Goal: Check status: Check status

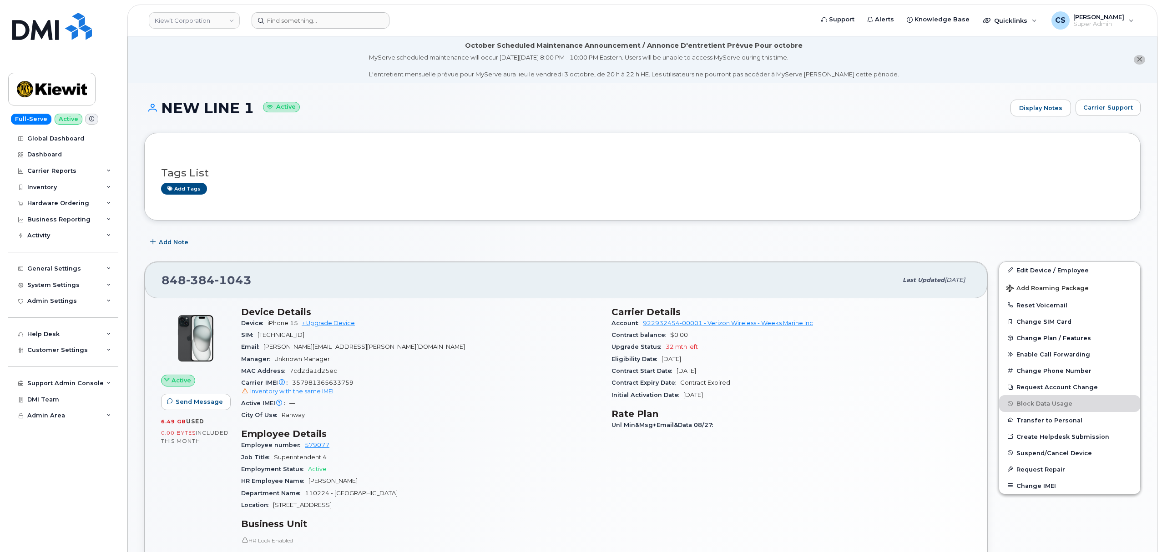
scroll to position [182, 0]
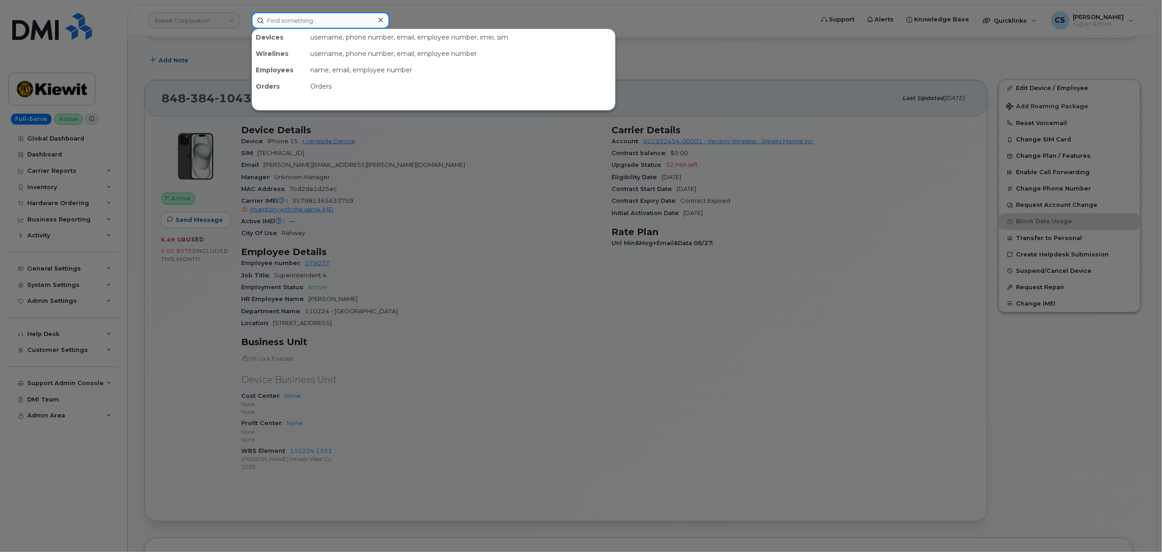
click at [313, 19] on input at bounding box center [321, 20] width 138 height 16
paste input "302076"
type input "302076"
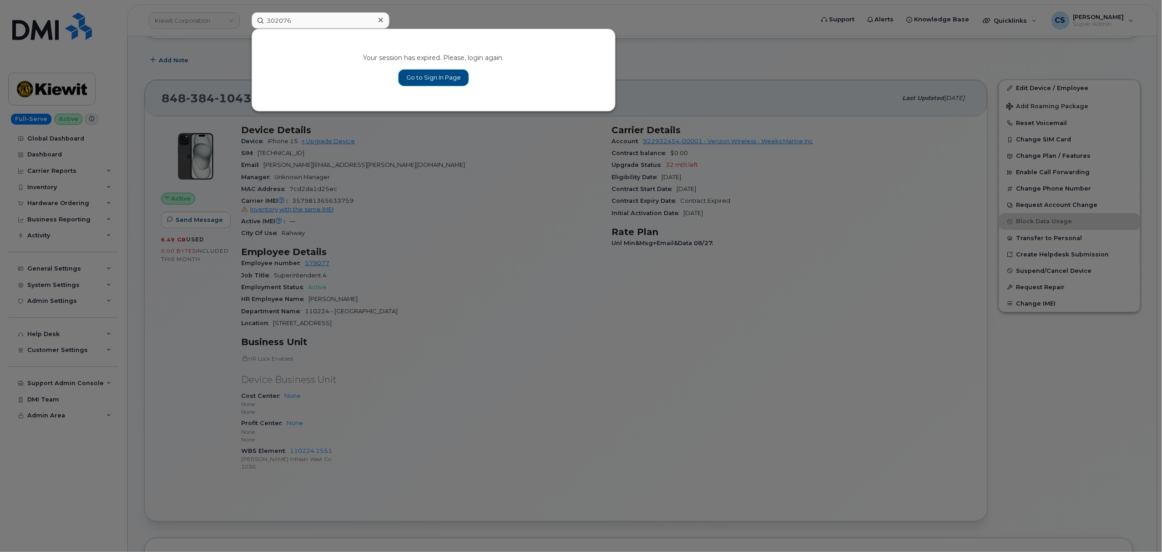
click at [421, 74] on link "Go to Sign In Page" at bounding box center [433, 78] width 70 height 16
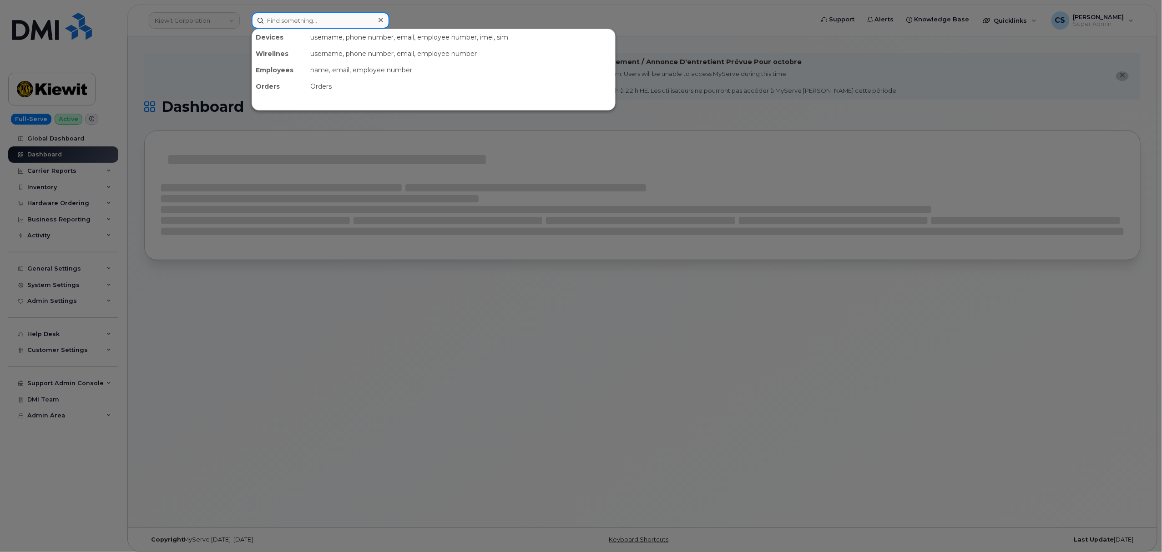
click at [296, 20] on input at bounding box center [321, 20] width 138 height 16
paste input "302076"
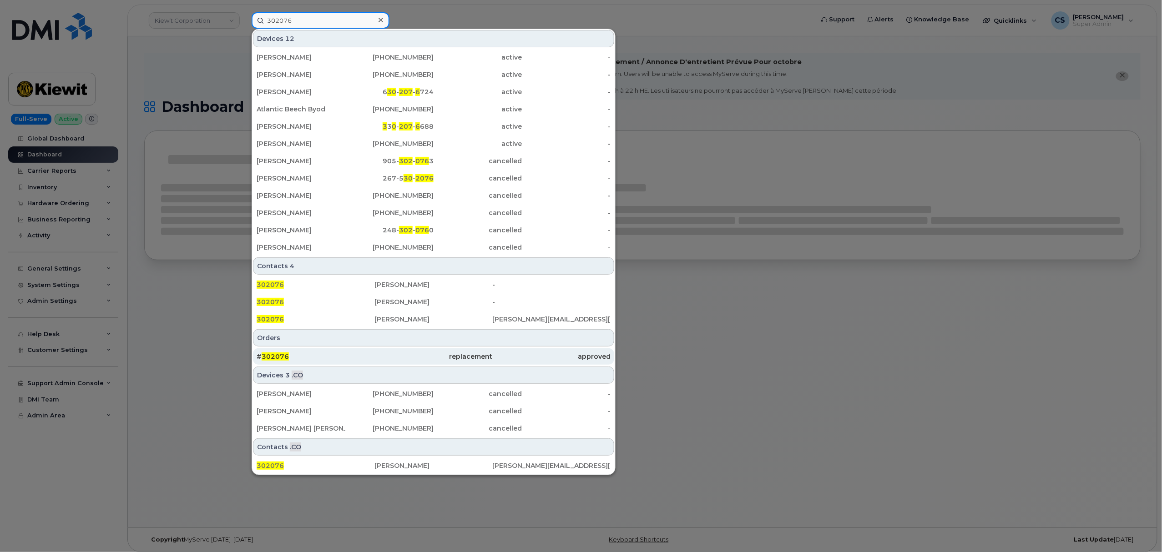
type input "302076"
click at [274, 357] on span "302076" at bounding box center [275, 356] width 27 height 8
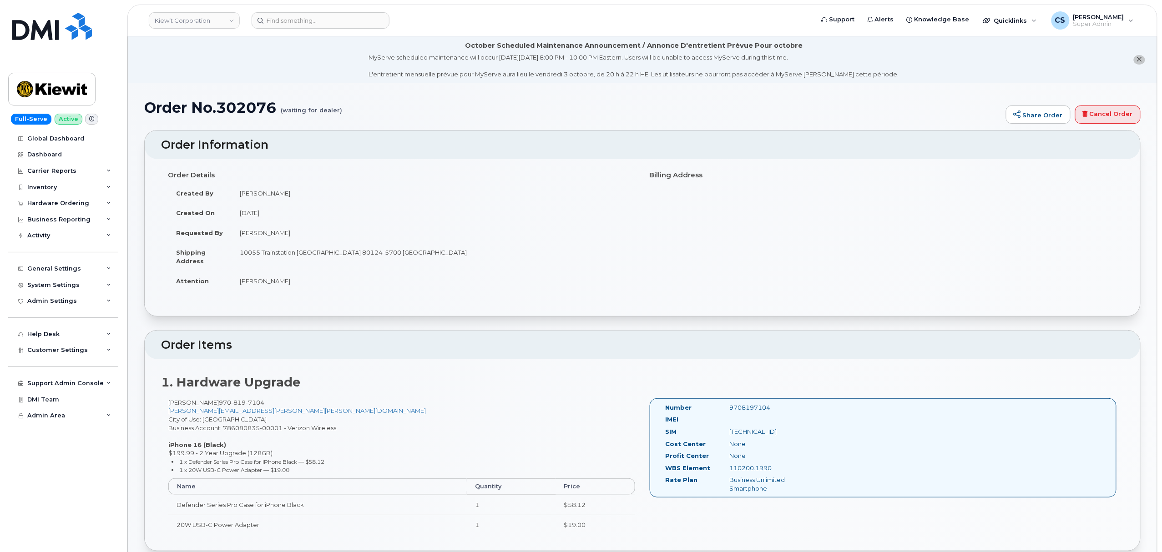
scroll to position [60, 0]
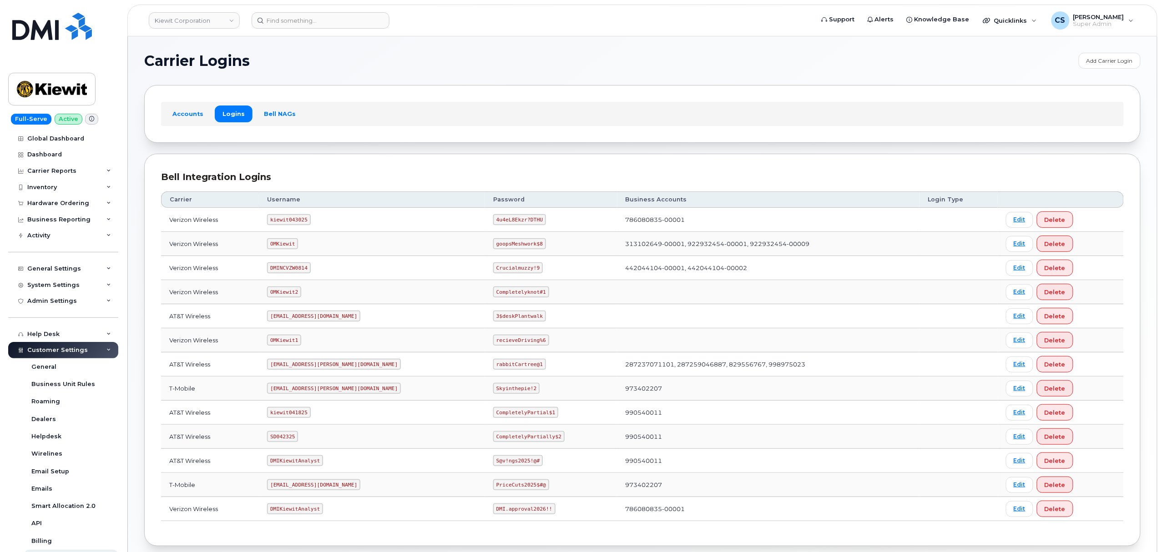
click at [292, 225] on code "kiewit043025" at bounding box center [288, 219] width 43 height 11
copy code "kiewit043025"
drag, startPoint x: 455, startPoint y: 221, endPoint x: 500, endPoint y: 220, distance: 45.5
click at [500, 220] on code "4u4eL8Ekzr?DTHU" at bounding box center [519, 219] width 53 height 11
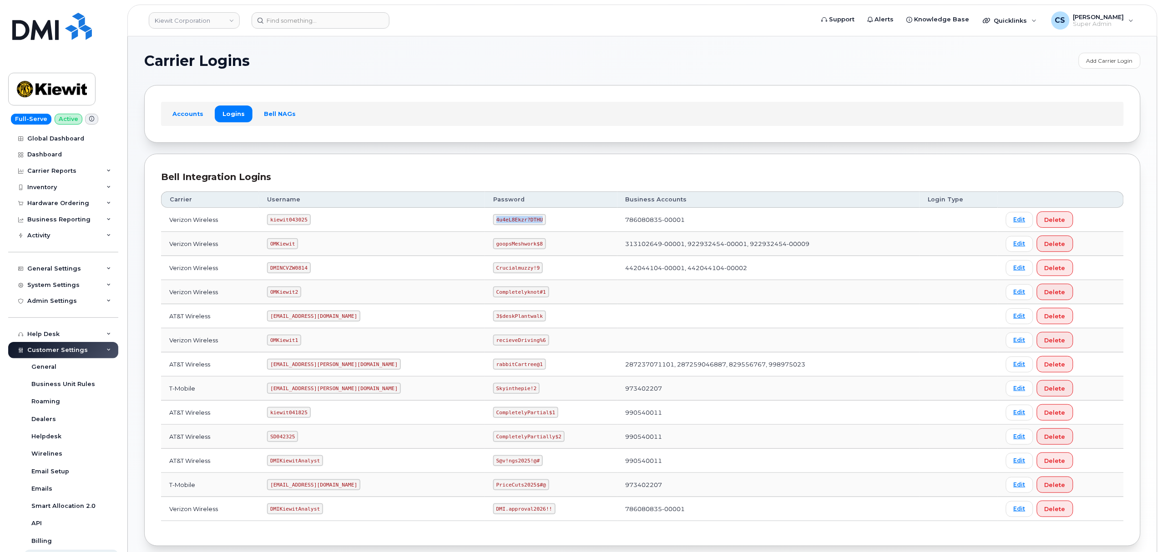
copy code "4u4eL8Ekzr?DTHU"
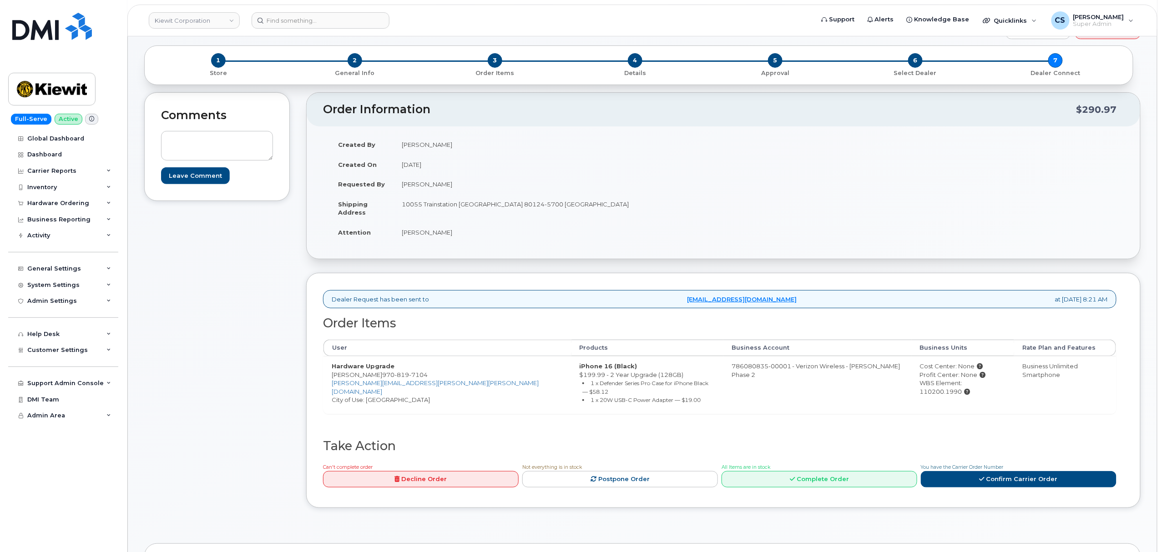
scroll to position [121, 0]
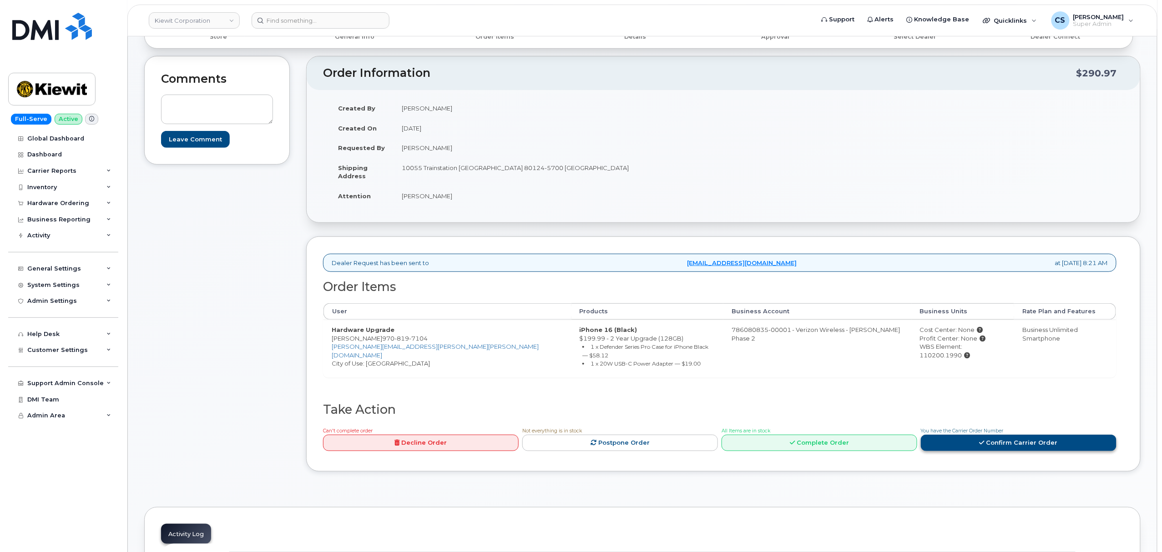
click at [961, 437] on link "Confirm Carrier Order" at bounding box center [1019, 443] width 196 height 17
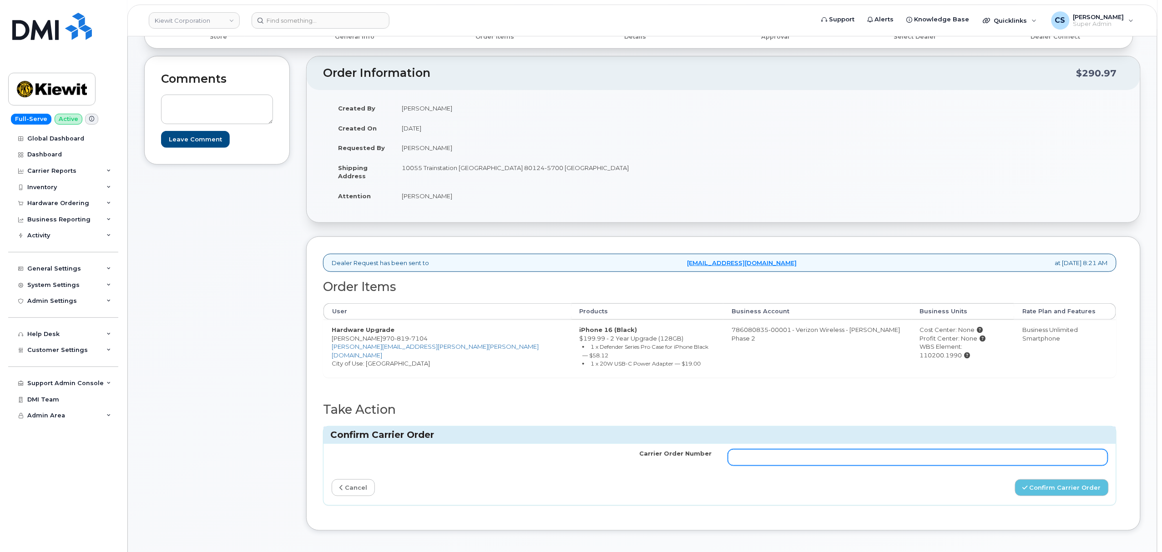
click at [847, 450] on input "Carrier Order Number" at bounding box center [918, 457] width 380 height 16
paste input "MB1000504801441"
type input "MB1000504801441"
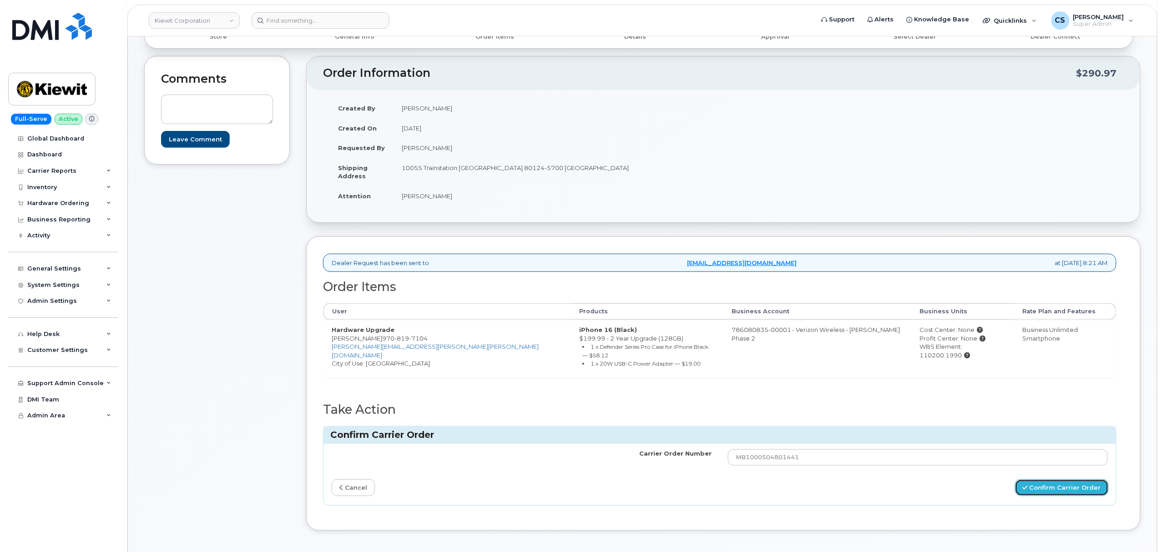
click at [1045, 479] on button "Confirm Carrier Order" at bounding box center [1062, 487] width 94 height 17
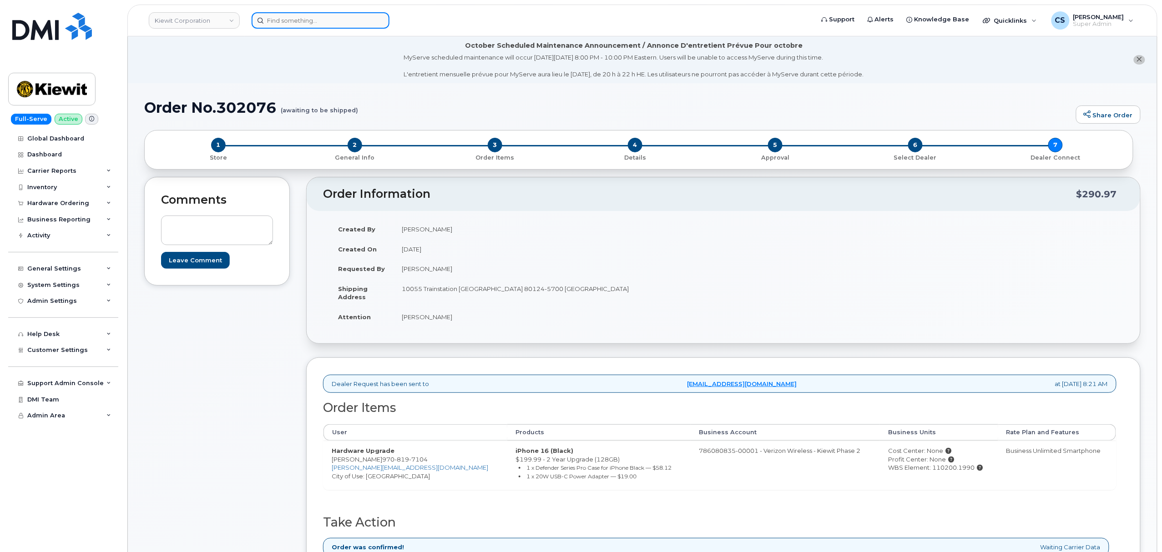
click at [313, 23] on input at bounding box center [321, 20] width 138 height 16
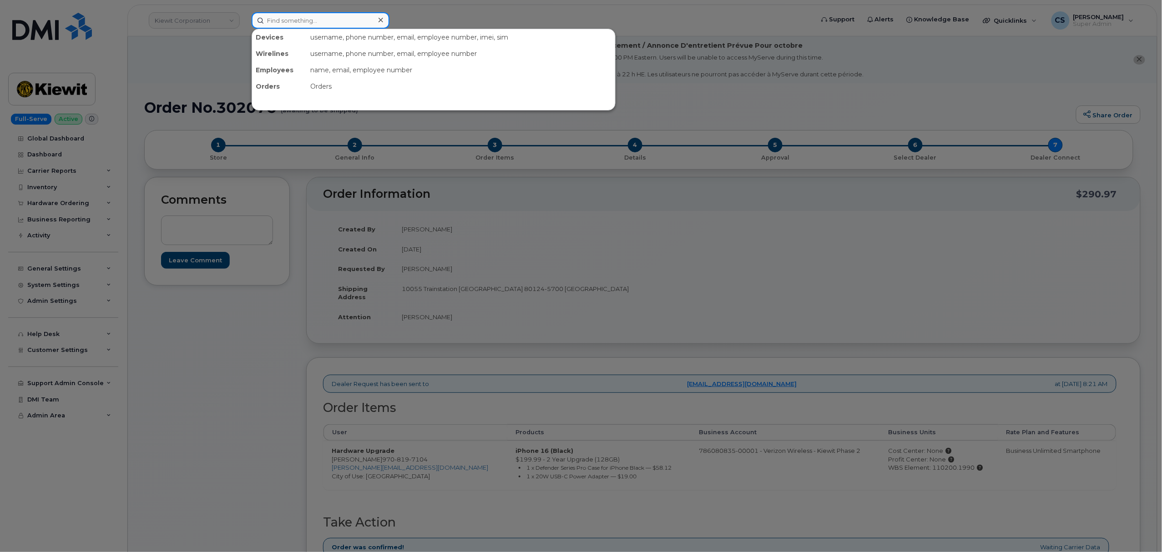
paste input "302229"
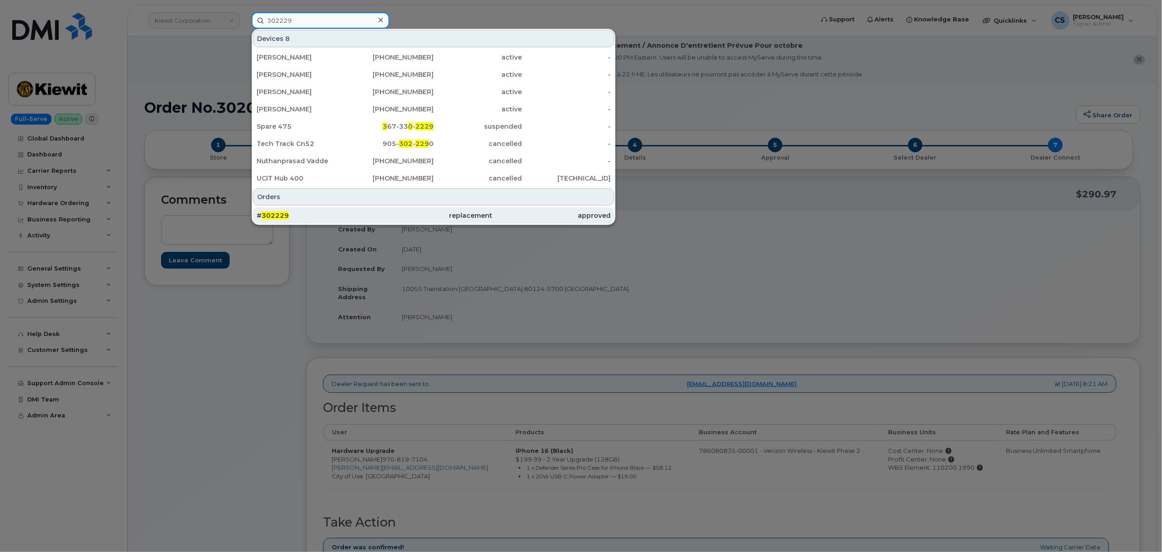
type input "302229"
click at [272, 215] on span "302229" at bounding box center [275, 215] width 27 height 8
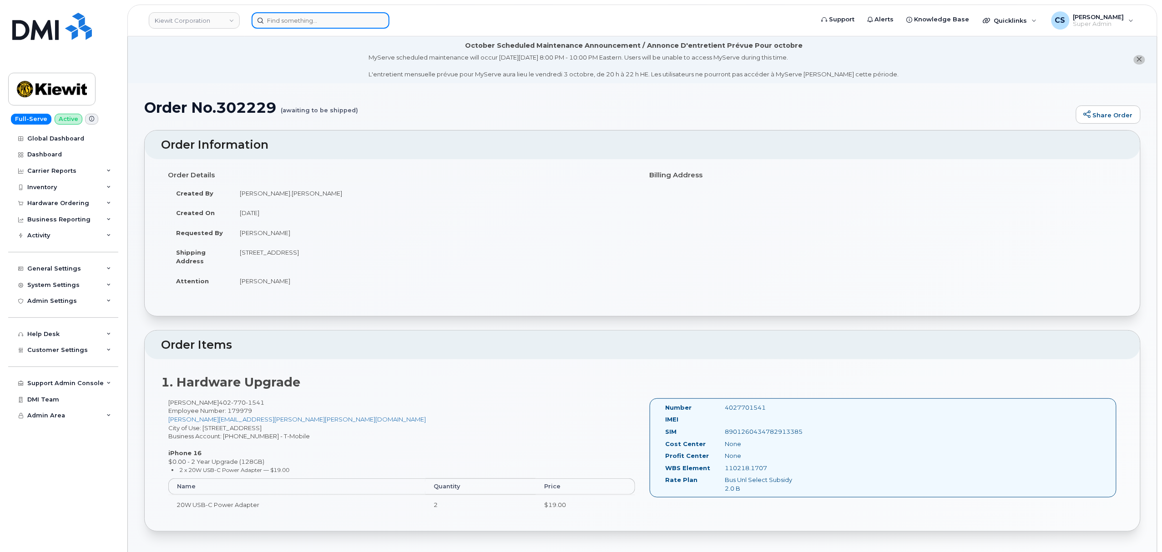
click at [293, 22] on input at bounding box center [321, 20] width 138 height 16
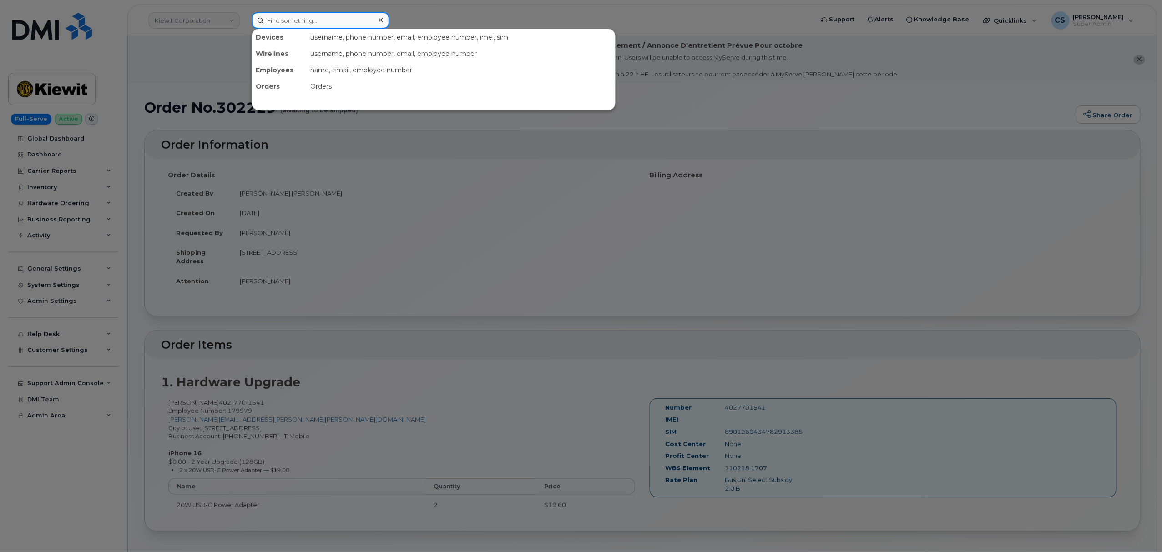
paste input "302202"
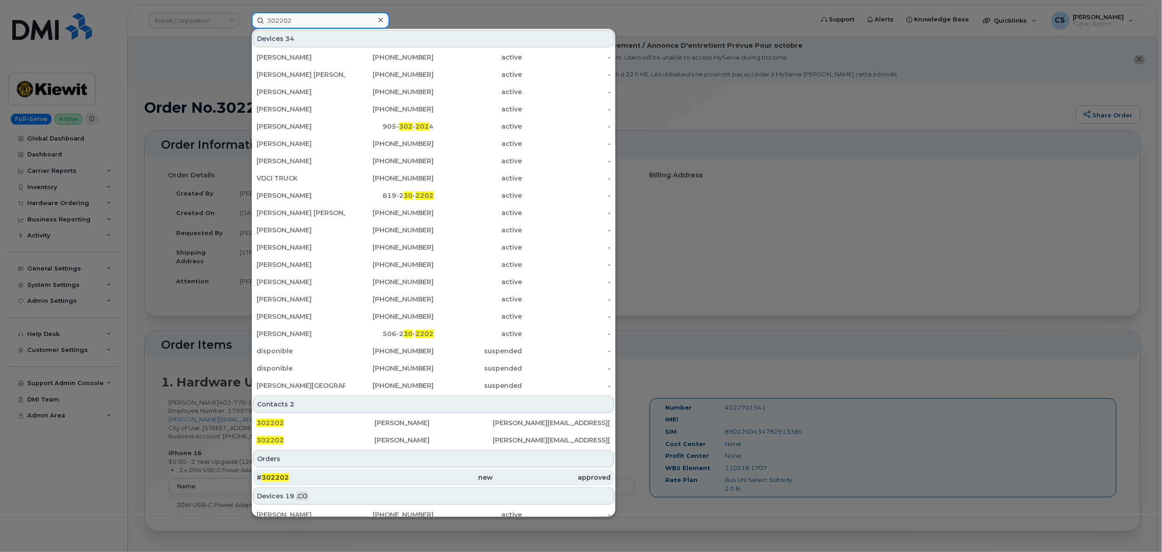
type input "302202"
click at [273, 475] on span "302202" at bounding box center [275, 477] width 27 height 8
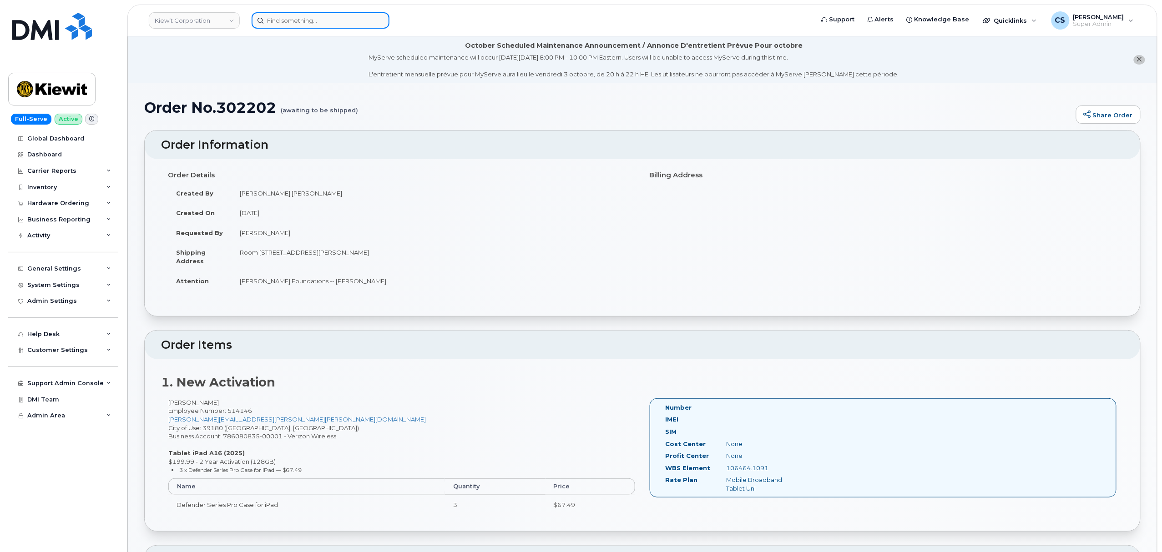
click at [309, 20] on input at bounding box center [321, 20] width 138 height 16
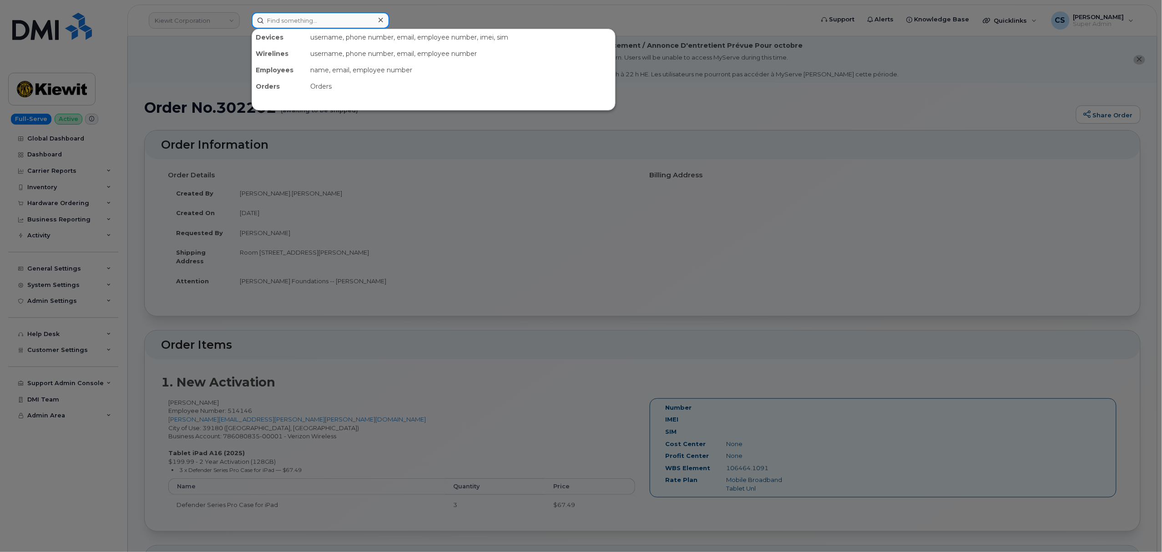
click at [309, 20] on input at bounding box center [321, 20] width 138 height 16
paste input "302300"
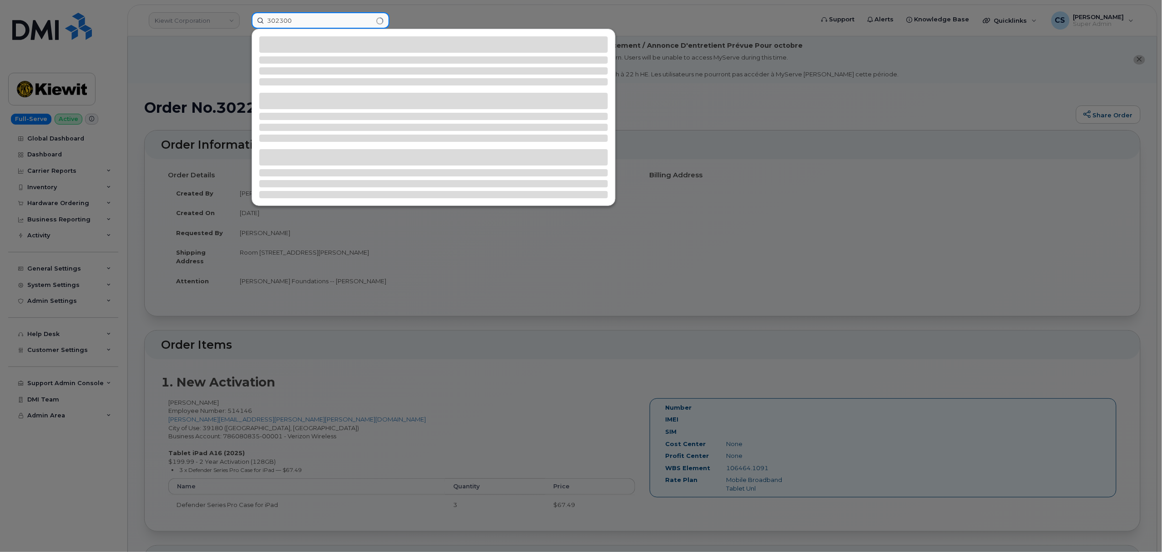
type input "302300"
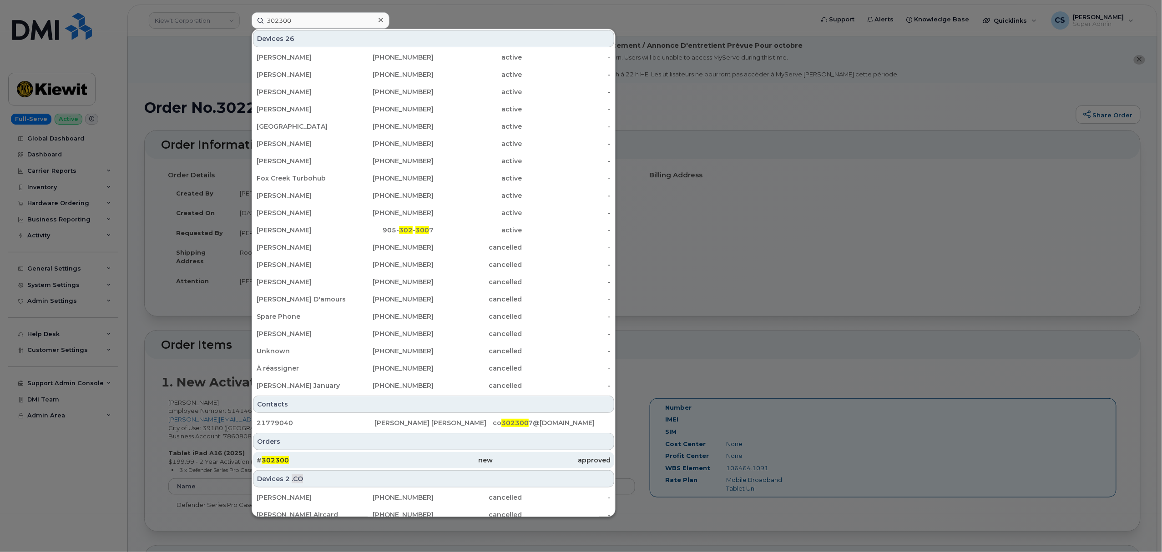
click at [277, 458] on span "302300" at bounding box center [275, 460] width 27 height 8
